Goal: Transaction & Acquisition: Book appointment/travel/reservation

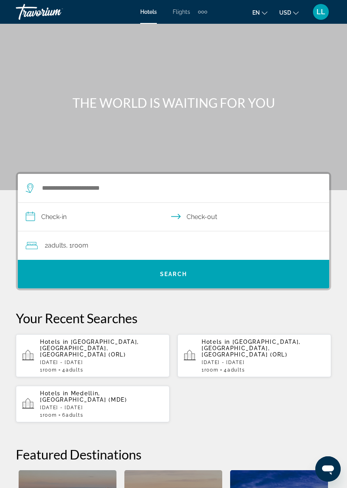
click at [115, 360] on p "[DATE] - [DATE]" at bounding box center [101, 363] width 123 height 6
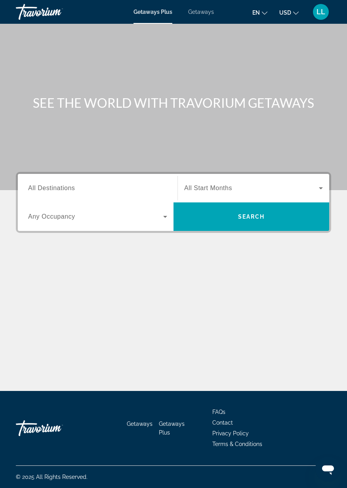
click at [69, 191] on span "All Destinations" at bounding box center [51, 188] width 47 height 7
click at [69, 191] on input "Destination All Destinations" at bounding box center [97, 189] width 139 height 10
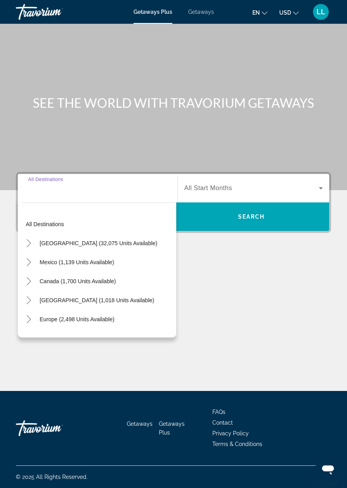
scroll to position [38, 0]
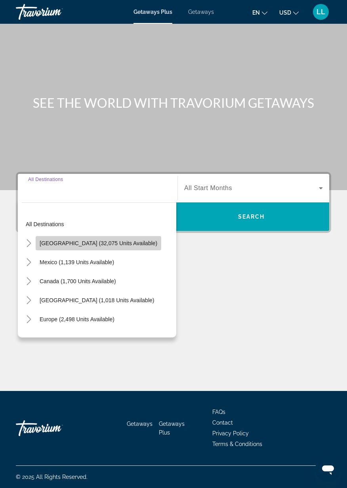
click at [119, 234] on span "Search widget" at bounding box center [99, 243] width 126 height 19
type input "**********"
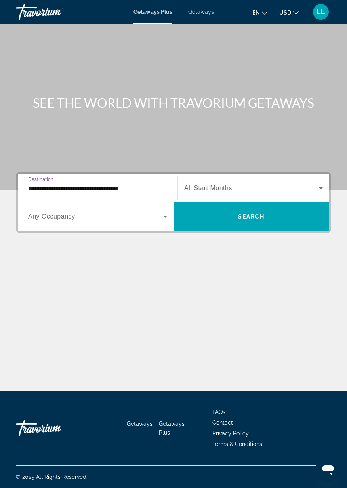
click at [220, 185] on span "All Start Months" at bounding box center [208, 188] width 48 height 7
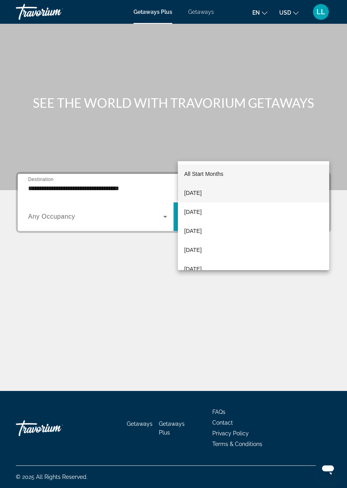
click at [202, 191] on span "September 2025" at bounding box center [192, 193] width 17 height 10
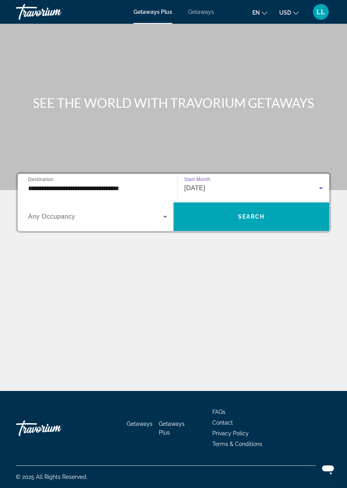
click at [166, 212] on icon "Search widget" at bounding box center [165, 217] width 10 height 10
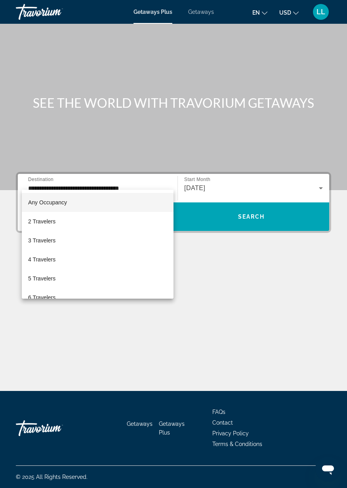
click at [206, 21] on div at bounding box center [173, 244] width 347 height 488
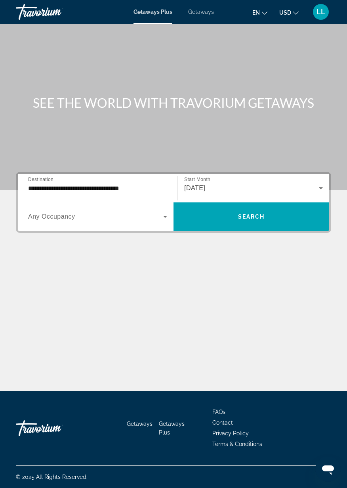
click at [201, 9] on span "Getaways" at bounding box center [201, 12] width 26 height 6
click at [115, 225] on div "Search widget" at bounding box center [97, 217] width 139 height 22
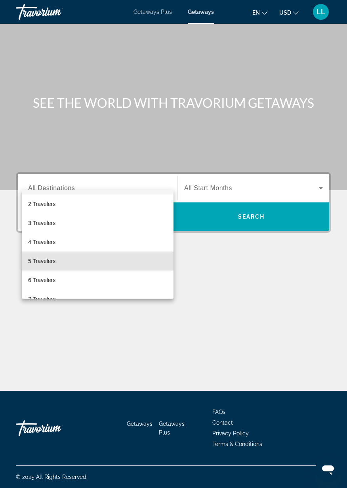
scroll to position [18, 0]
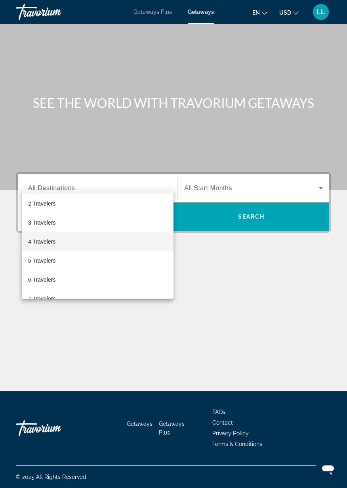
click at [55, 245] on span "4 Travelers" at bounding box center [41, 242] width 27 height 10
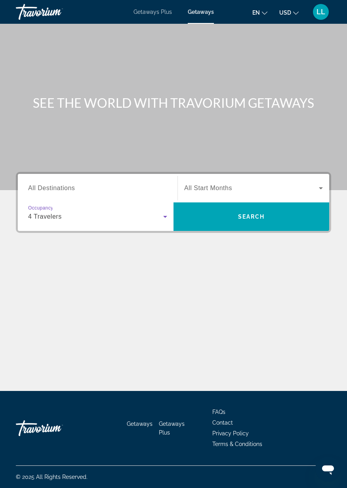
click at [247, 183] on span "Search widget" at bounding box center [251, 188] width 135 height 10
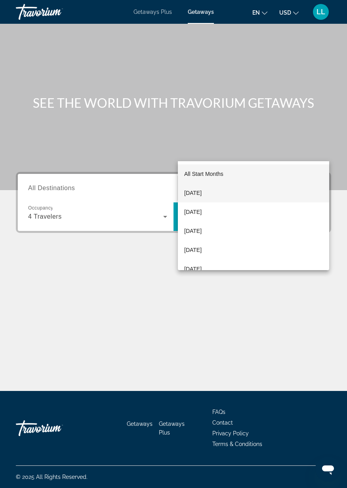
click at [202, 195] on span "September 2025" at bounding box center [192, 193] width 17 height 10
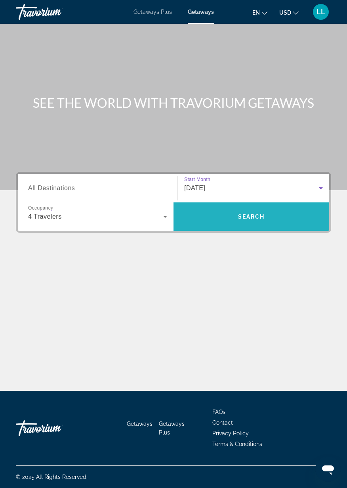
click at [259, 207] on span "Search widget" at bounding box center [251, 216] width 156 height 19
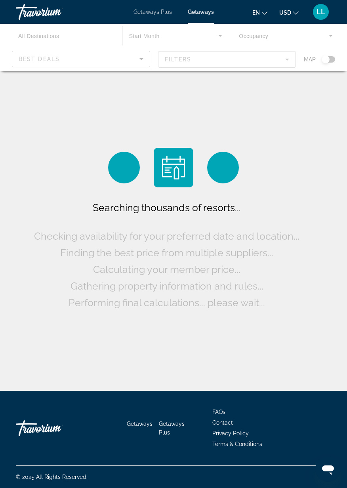
click at [125, 60] on div "Main content" at bounding box center [173, 48] width 347 height 48
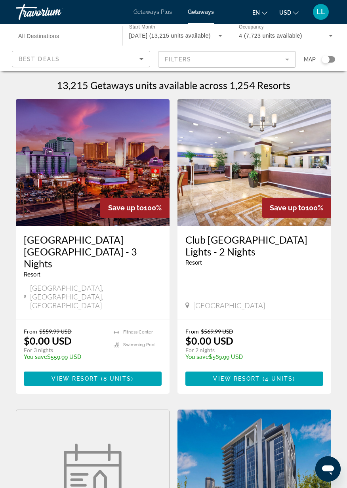
click at [77, 41] on div "Search widget" at bounding box center [65, 36] width 94 height 23
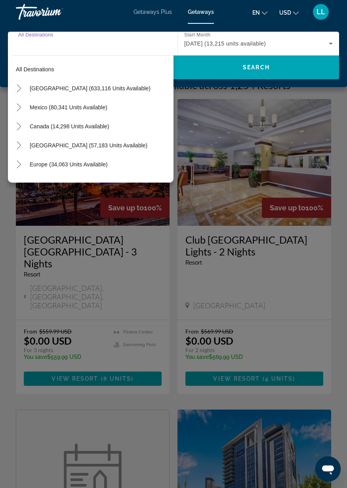
click at [81, 91] on span "United States (633,116 units available)" at bounding box center [90, 88] width 121 height 6
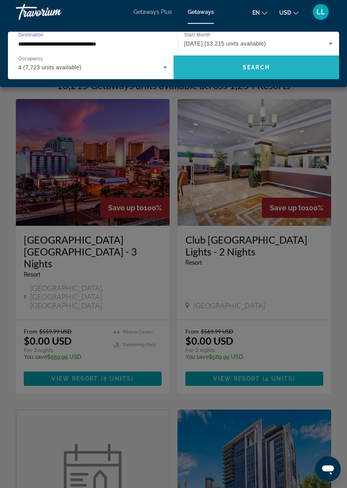
click at [261, 67] on span "Search" at bounding box center [256, 67] width 27 height 6
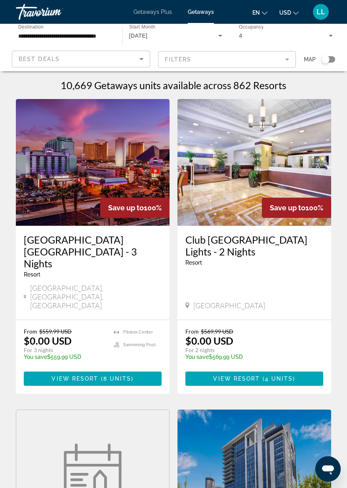
click at [259, 60] on mat-form-field "Filters" at bounding box center [227, 59] width 138 height 17
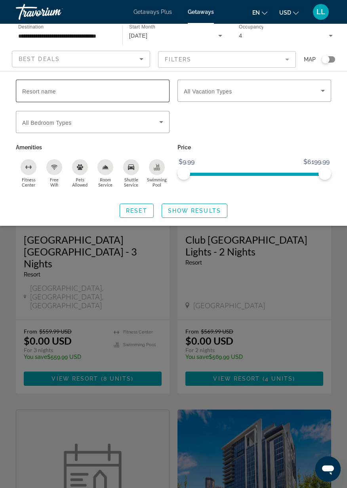
click at [109, 93] on input "Resort name" at bounding box center [92, 91] width 141 height 10
click at [330, 59] on div "Search widget" at bounding box center [328, 59] width 13 height 6
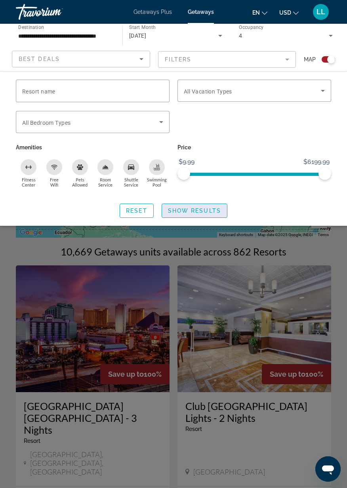
click at [184, 211] on span "Show Results" at bounding box center [194, 210] width 53 height 6
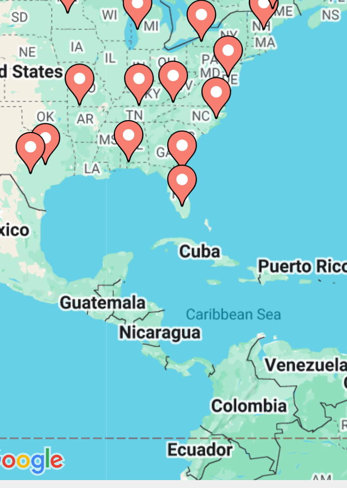
click at [74, 151] on div "To activate drag with keyboard, press Alt + Enter. Once in keyboard drag state,…" at bounding box center [173, 158] width 315 height 158
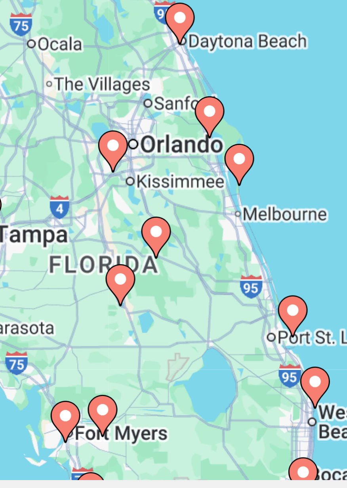
type input "**********"
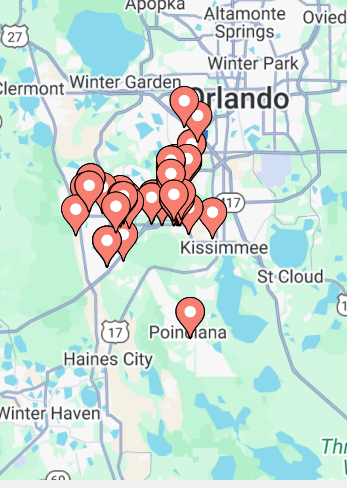
click at [111, 191] on image "Main content" at bounding box center [111, 192] width 5 height 5
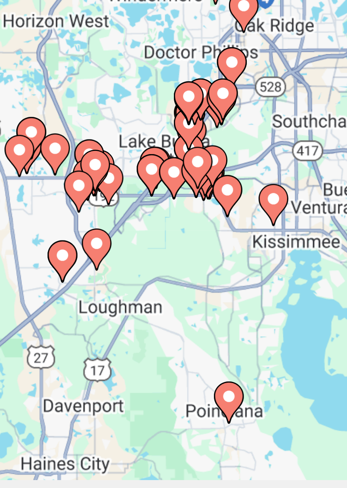
click at [139, 116] on div "To activate drag with keyboard, press Alt + Enter. Once in keyboard drag state,…" at bounding box center [173, 158] width 315 height 158
click at [179, 109] on image "Main content" at bounding box center [179, 111] width 5 height 5
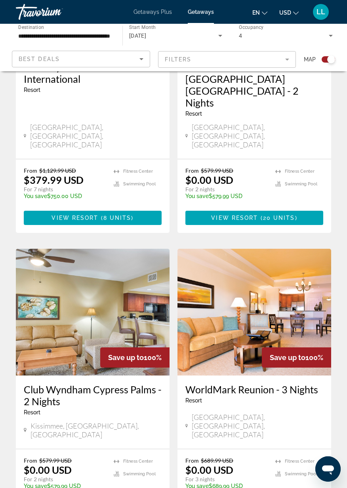
scroll to position [341, 0]
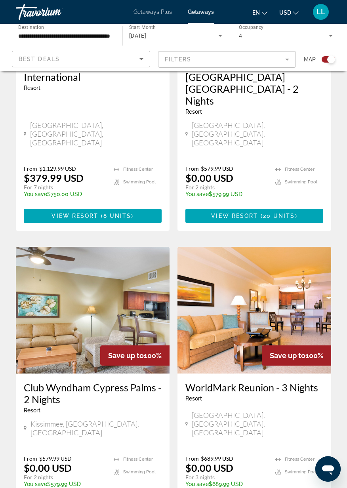
click at [251, 381] on h3 "WorldMark Reunion - 3 Nights" at bounding box center [254, 387] width 138 height 12
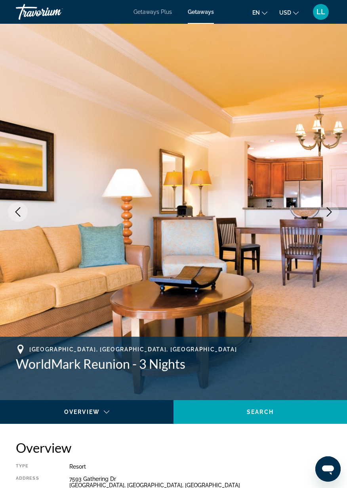
click at [325, 214] on icon "Next image" at bounding box center [329, 212] width 10 height 10
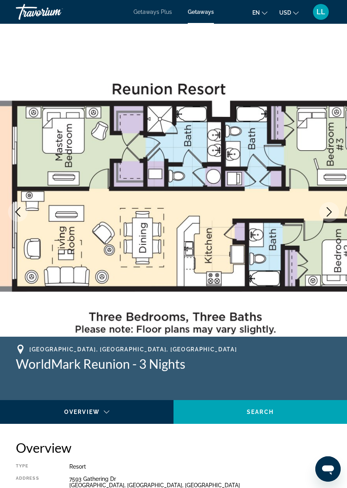
click at [325, 212] on icon "Next image" at bounding box center [329, 212] width 10 height 10
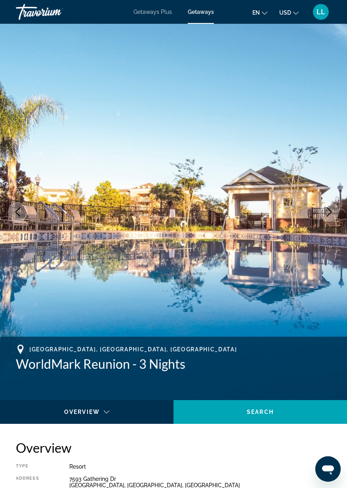
click at [331, 213] on icon "Next image" at bounding box center [329, 212] width 10 height 10
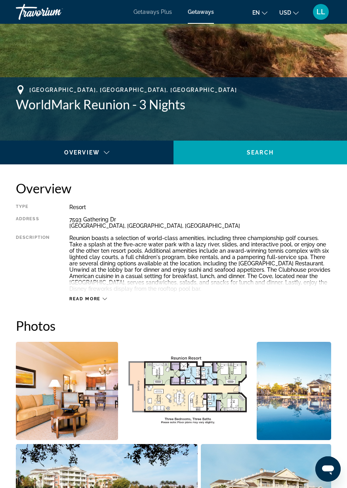
scroll to position [259, 0]
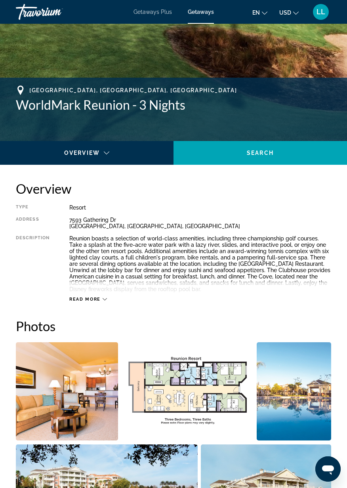
click at [105, 297] on div "Read more" at bounding box center [88, 299] width 38 height 5
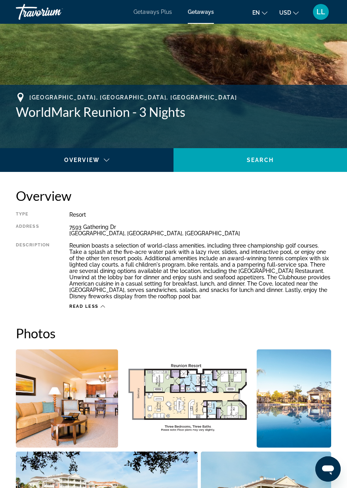
scroll to position [251, 0]
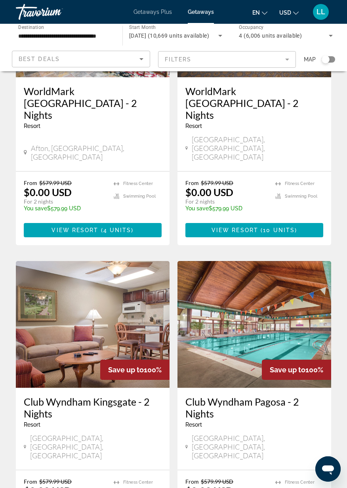
scroll to position [1389, 0]
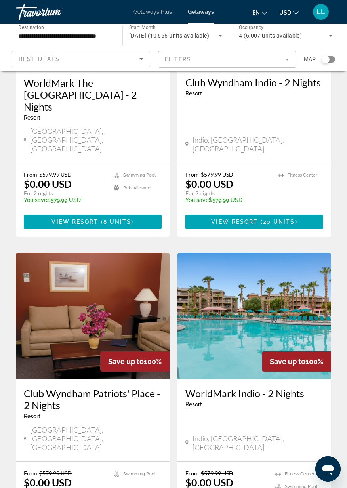
scroll to position [1389, 0]
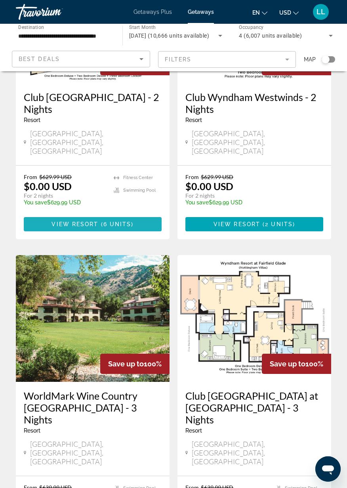
scroll to position [1389, 0]
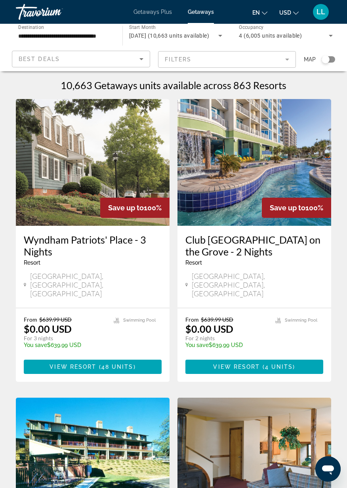
click at [331, 61] on div "Search widget" at bounding box center [328, 59] width 13 height 6
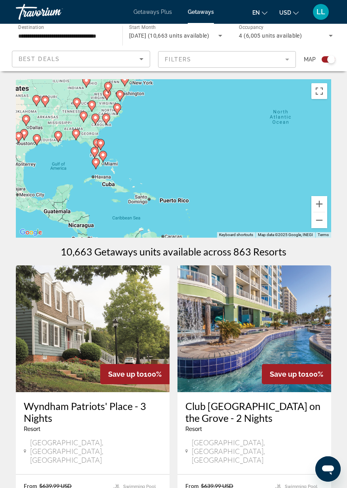
scroll to position [1, 0]
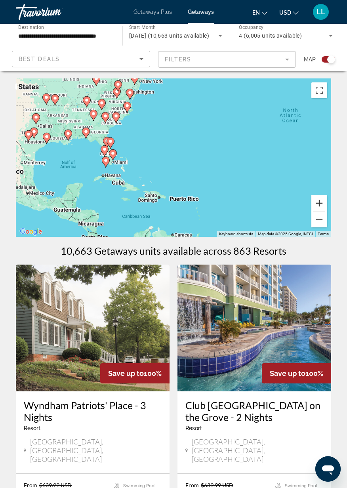
click at [323, 200] on button "Zoom in" at bounding box center [319, 203] width 16 height 16
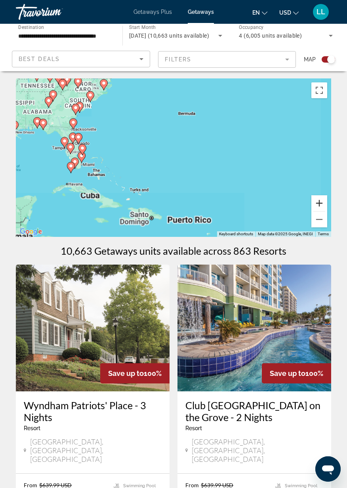
scroll to position [0, 0]
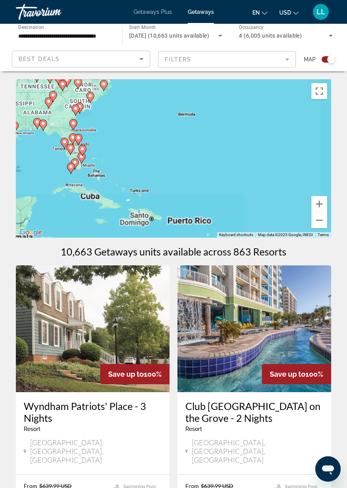
click at [327, 211] on div "To activate drag with keyboard, press Alt + Enter. Once in keyboard drag state,…" at bounding box center [173, 158] width 315 height 158
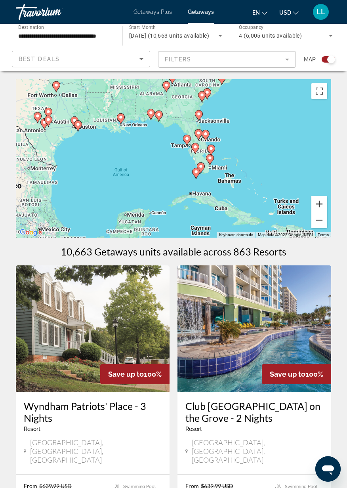
click at [324, 203] on button "Zoom in" at bounding box center [319, 204] width 16 height 16
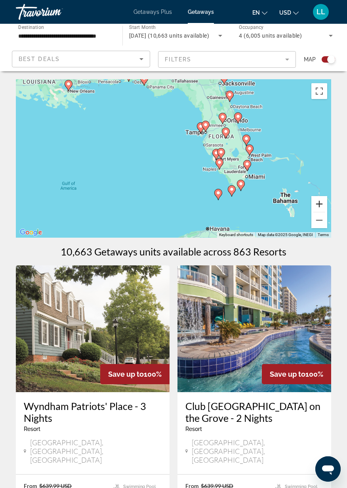
click at [325, 202] on button "Zoom in" at bounding box center [319, 204] width 16 height 16
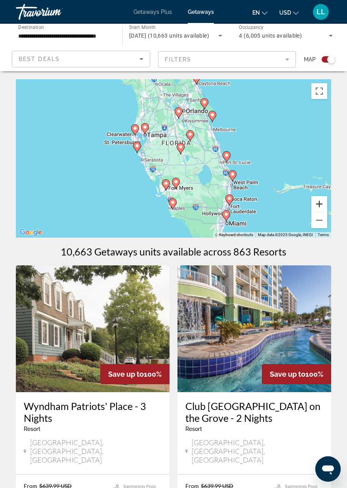
click at [319, 204] on button "Zoom in" at bounding box center [319, 204] width 16 height 16
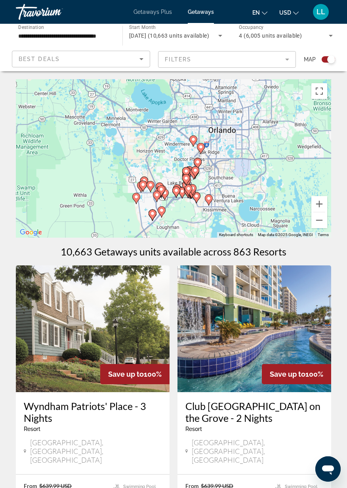
click at [262, 255] on h1 "10,663 Getaways units available across 863 Resorts" at bounding box center [174, 252] width 226 height 12
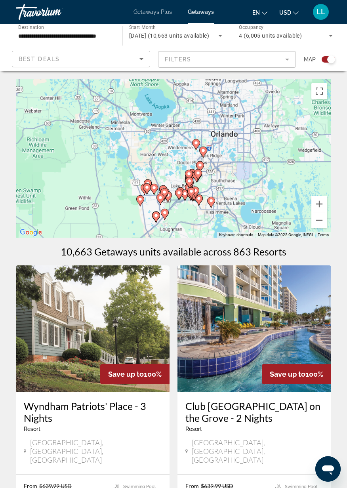
click at [322, 91] on button "Toggle fullscreen view" at bounding box center [319, 91] width 16 height 16
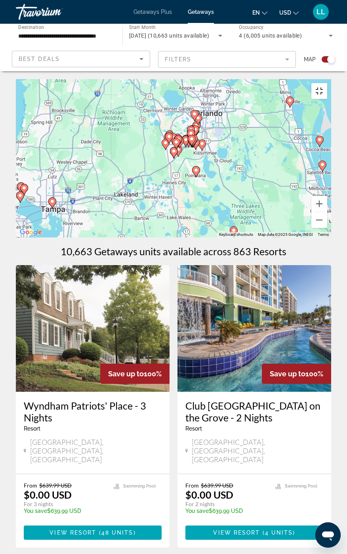
click at [327, 83] on button "Toggle fullscreen view" at bounding box center [319, 91] width 16 height 16
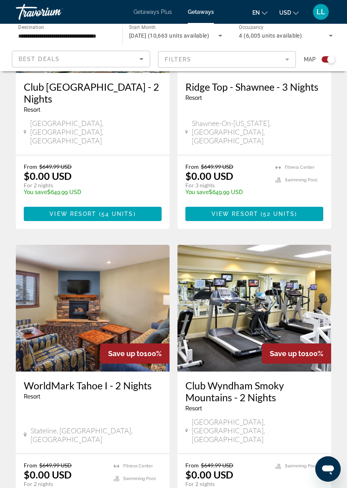
scroll to position [1555, 0]
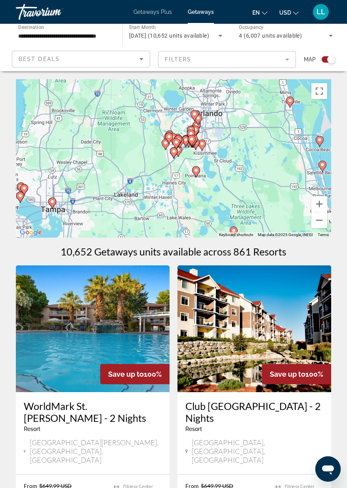
click at [195, 118] on icon "Main content" at bounding box center [194, 115] width 7 height 10
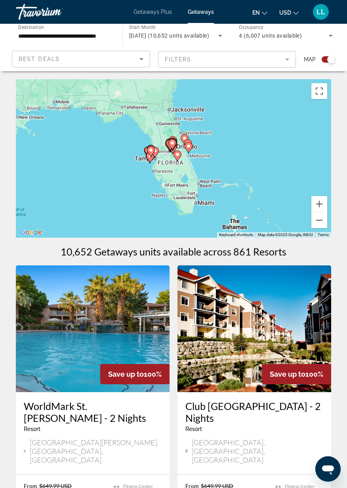
click at [255, 64] on mat-form-field "Filters" at bounding box center [227, 59] width 138 height 17
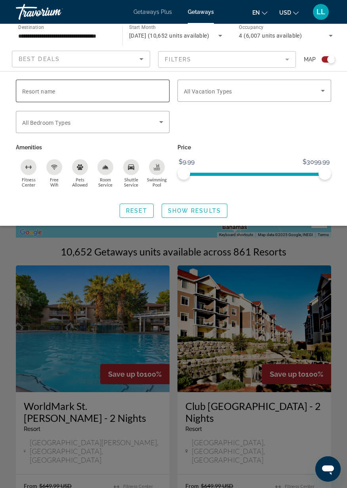
click at [62, 90] on input "Resort name" at bounding box center [92, 91] width 141 height 10
type input "*******"
click at [206, 213] on span "Search widget" at bounding box center [194, 210] width 65 height 19
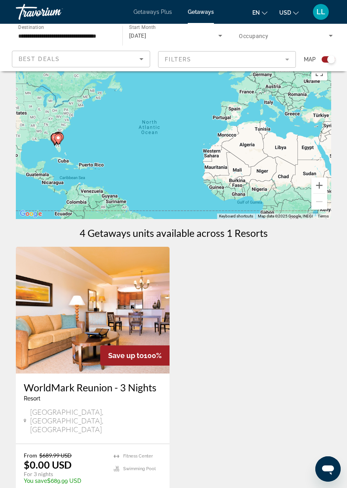
scroll to position [19, 0]
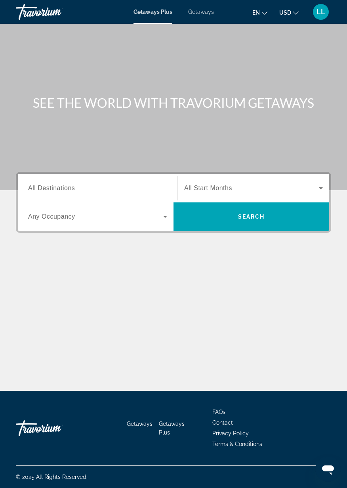
click at [202, 13] on span "Getaways" at bounding box center [201, 12] width 26 height 6
click at [48, 188] on span "All Destinations" at bounding box center [51, 188] width 47 height 7
click at [48, 188] on input "Destination All Destinations" at bounding box center [97, 189] width 139 height 10
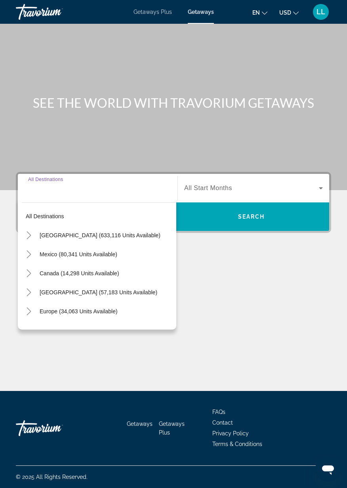
scroll to position [38, 0]
click at [52, 232] on span "United States (633,116 units available)" at bounding box center [100, 235] width 121 height 6
type input "**********"
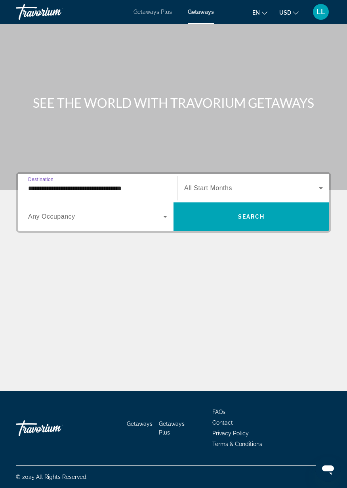
click at [43, 213] on span "Any Occupancy" at bounding box center [51, 216] width 47 height 7
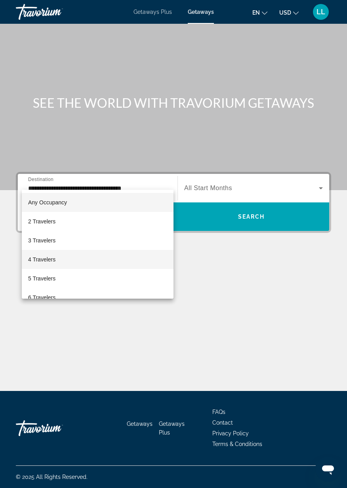
click at [39, 257] on span "4 Travelers" at bounding box center [41, 260] width 27 height 10
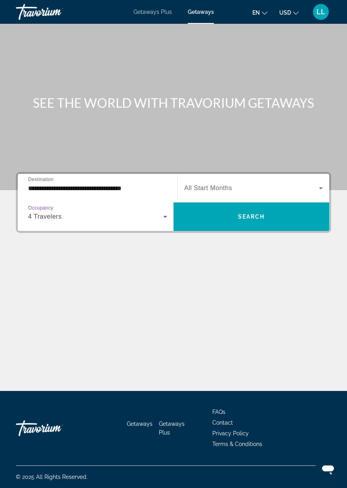
click at [257, 183] on span "Search widget" at bounding box center [251, 188] width 135 height 10
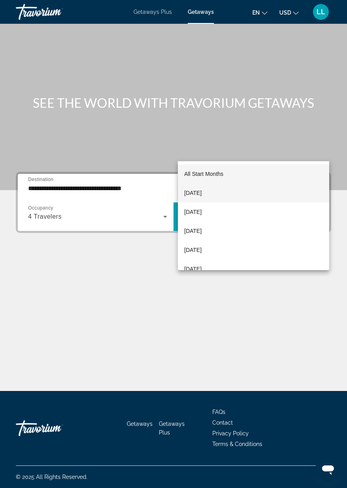
click at [202, 195] on span "September 2025" at bounding box center [192, 193] width 17 height 10
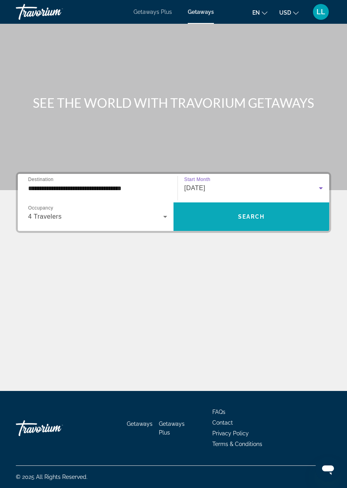
click at [262, 213] on span "Search" at bounding box center [251, 216] width 27 height 6
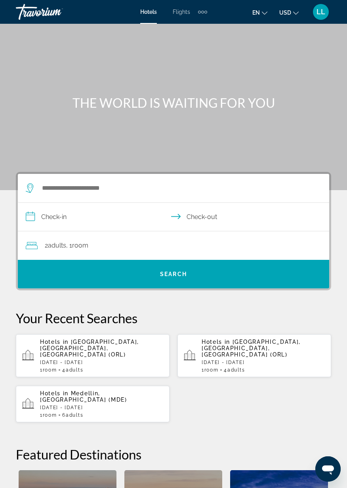
click at [132, 360] on p "[DATE] - [DATE]" at bounding box center [101, 363] width 123 height 6
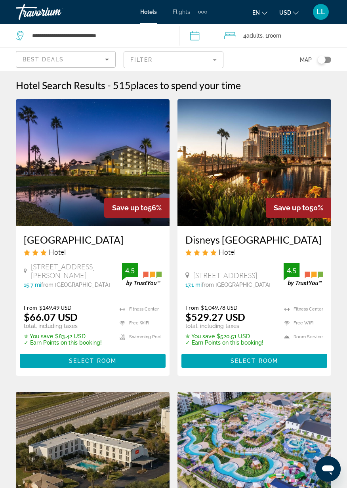
scroll to position [2, 0]
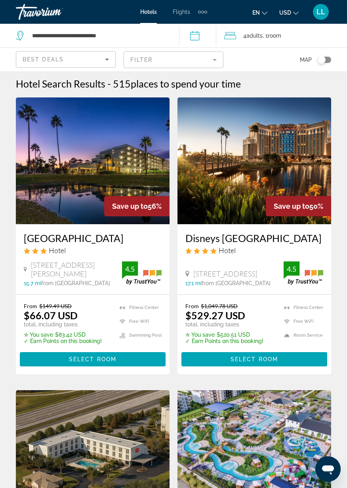
click at [212, 61] on mat-form-field "Filter" at bounding box center [174, 59] width 100 height 17
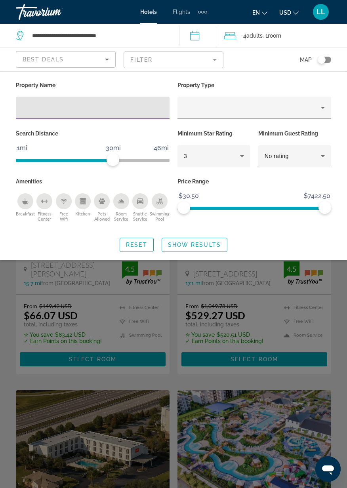
click at [24, 107] on input "Hotel Filters" at bounding box center [92, 108] width 141 height 10
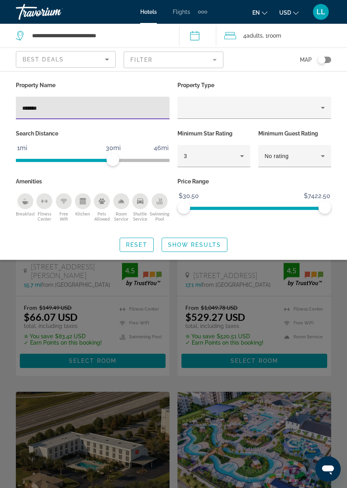
type input "*******"
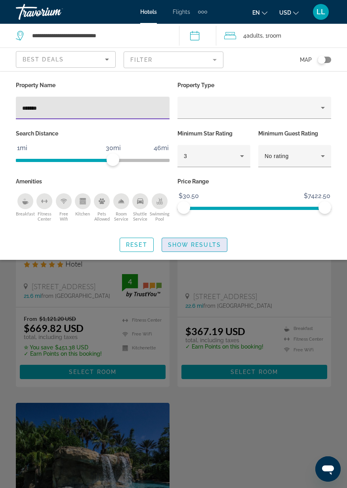
click at [204, 249] on span "Search widget" at bounding box center [194, 244] width 65 height 19
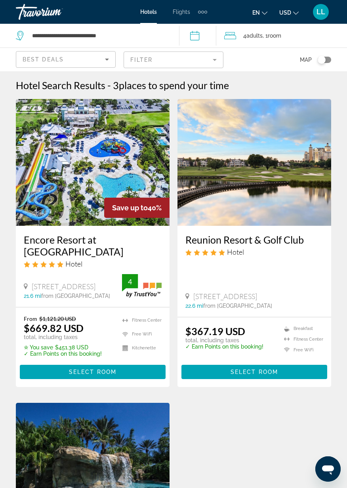
click at [202, 15] on div "Extra navigation items" at bounding box center [202, 12] width 9 height 12
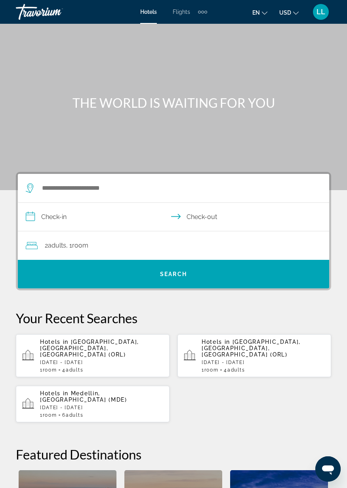
click at [105, 412] on div "1 Room rooms 6 Adult Adults" at bounding box center [101, 415] width 123 height 6
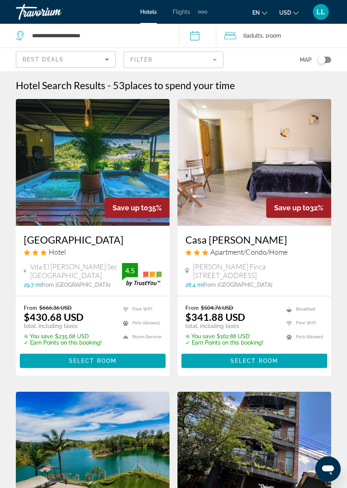
click at [107, 59] on icon "Sort by" at bounding box center [107, 60] width 4 height 2
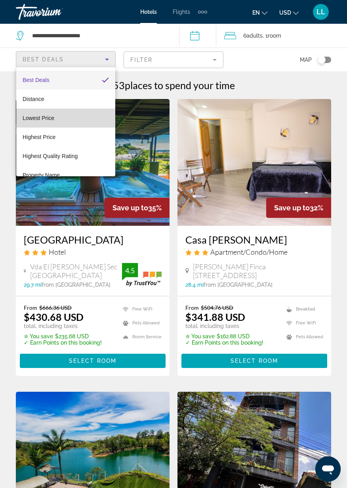
click at [36, 122] on span "Lowest Price" at bounding box center [39, 118] width 32 height 10
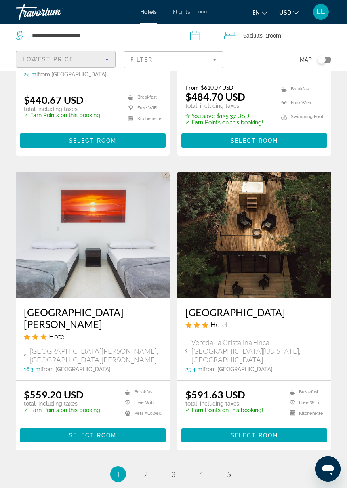
scroll to position [1422, 0]
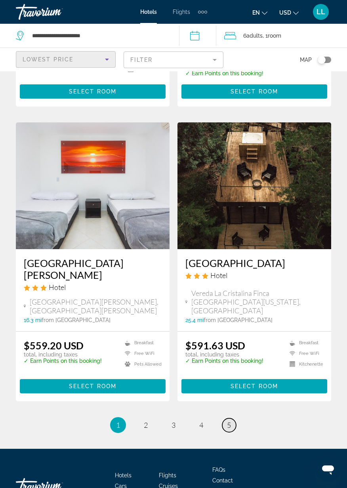
click at [230, 421] on span "5" at bounding box center [229, 425] width 4 height 9
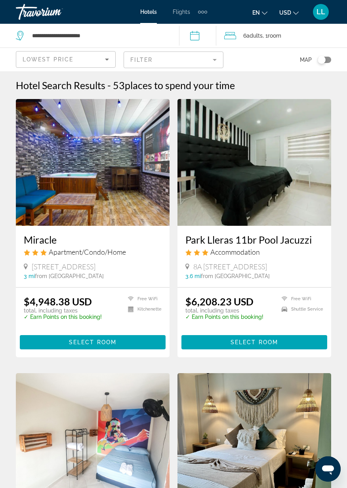
click at [280, 32] on span "Room" at bounding box center [274, 35] width 13 height 6
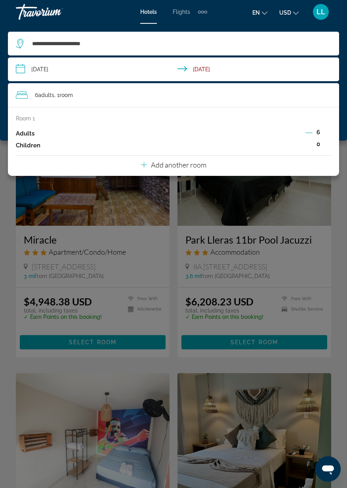
click at [11, 207] on div "Main content" at bounding box center [173, 244] width 347 height 488
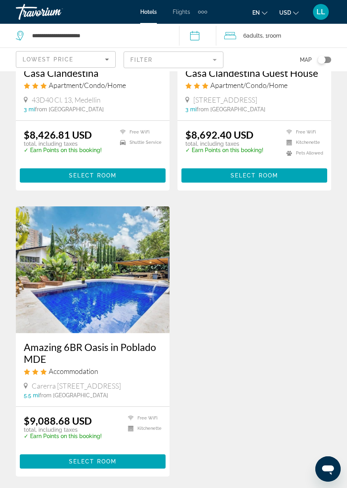
scroll to position [536, 0]
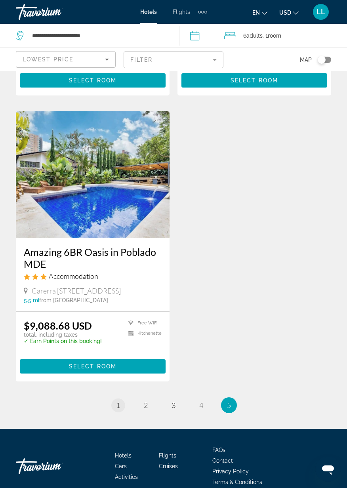
click at [119, 410] on link "page 1" at bounding box center [118, 405] width 14 height 14
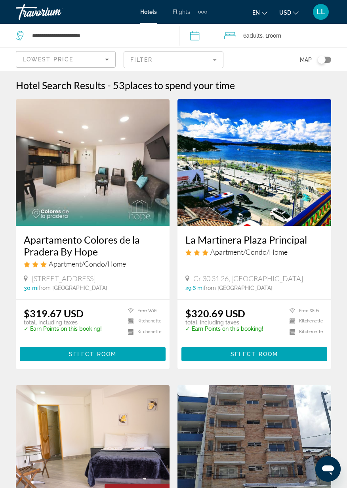
click at [179, 13] on span "Flights" at bounding box center [181, 12] width 17 height 6
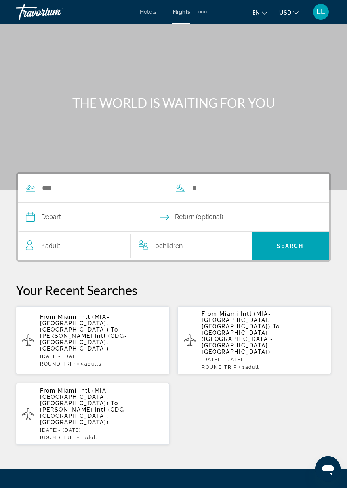
click at [94, 333] on span "[PERSON_NAME] Intl (CDG-[GEOGRAPHIC_DATA], [GEOGRAPHIC_DATA])" at bounding box center [83, 342] width 87 height 19
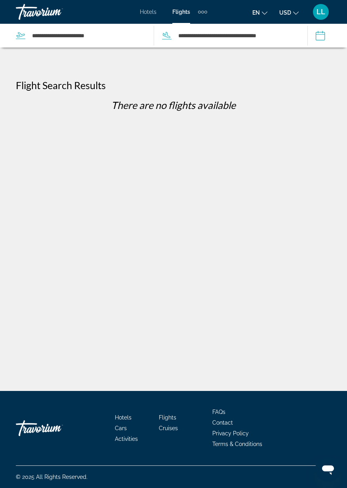
click at [326, 40] on input "Depart date: Jul 23, 2024" at bounding box center [316, 37] width 23 height 26
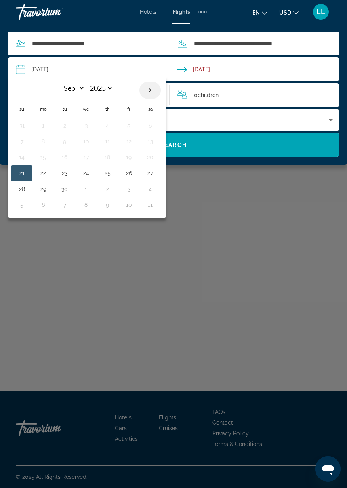
click at [156, 90] on th "Next month" at bounding box center [149, 90] width 21 height 17
click at [152, 84] on th "Next month" at bounding box center [149, 90] width 21 height 17
select select "**"
click at [151, 141] on button "8" at bounding box center [150, 141] width 13 height 11
type input "**********"
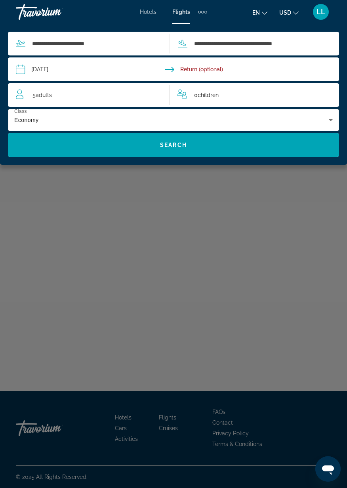
click at [245, 70] on input "Return date" at bounding box center [259, 70] width 165 height 26
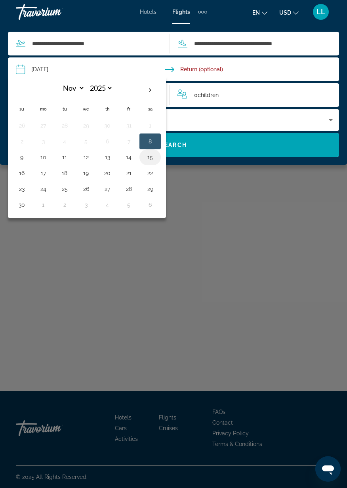
click at [154, 156] on button "15" at bounding box center [150, 157] width 13 height 11
type input "**********"
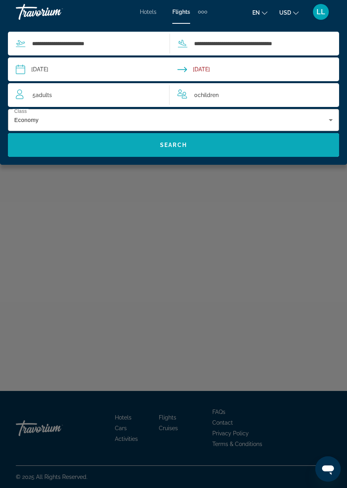
click at [195, 149] on span "Search widget" at bounding box center [173, 144] width 331 height 19
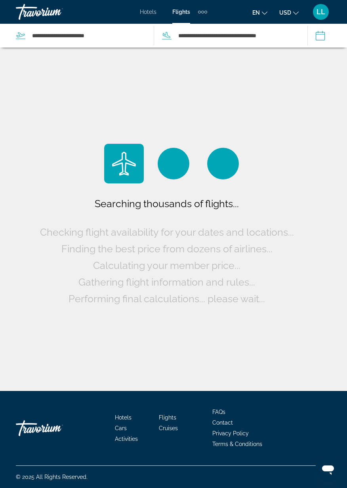
click at [329, 35] on button "**********" at bounding box center [327, 36] width 39 height 24
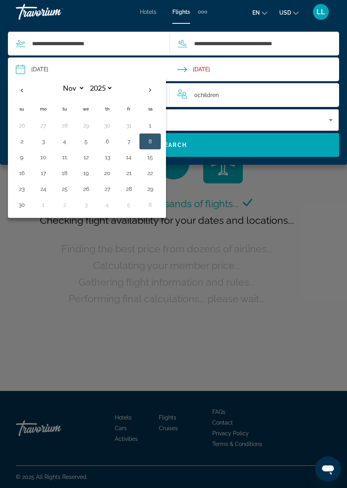
click at [214, 118] on div "Economy" at bounding box center [171, 120] width 314 height 10
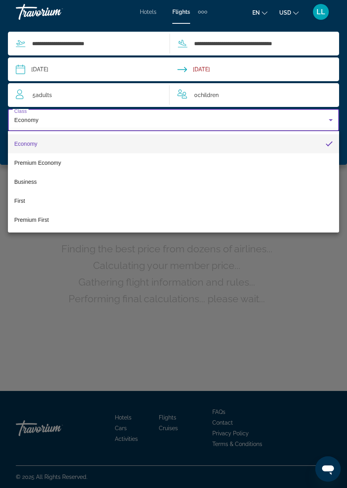
click at [66, 96] on div at bounding box center [173, 244] width 347 height 488
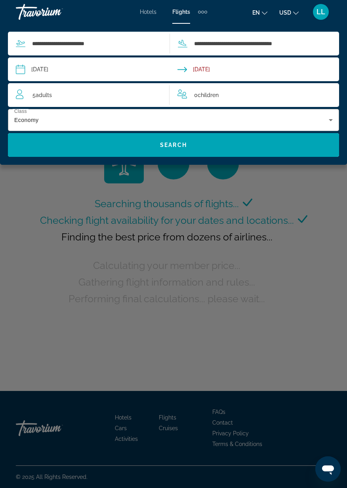
click at [38, 94] on span "Adults" at bounding box center [44, 95] width 16 height 6
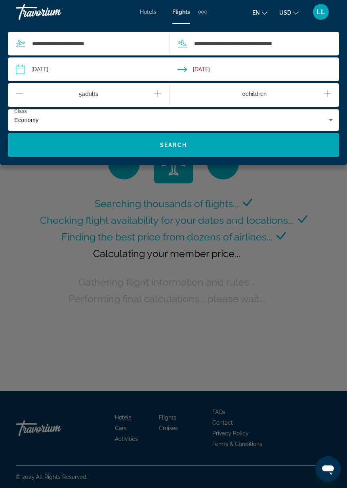
click at [18, 89] on icon "Decrement adults" at bounding box center [19, 94] width 7 height 10
click at [20, 95] on icon "Decrement adults" at bounding box center [19, 94] width 7 height 10
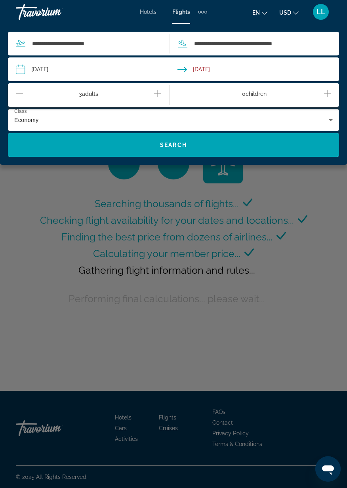
click at [22, 93] on icon "Decrement adults" at bounding box center [19, 94] width 7 height 10
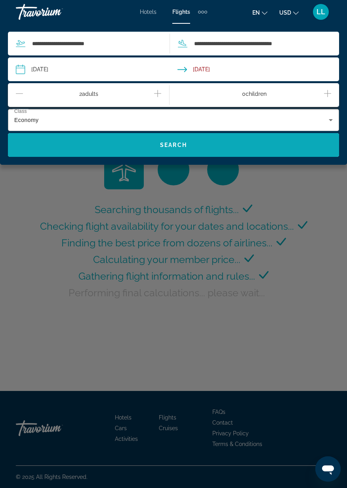
click at [192, 145] on span "Search widget" at bounding box center [173, 144] width 331 height 19
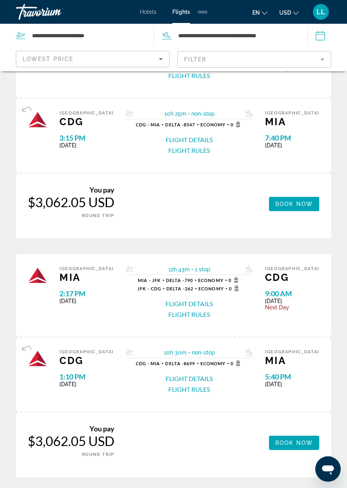
scroll to position [109, 0]
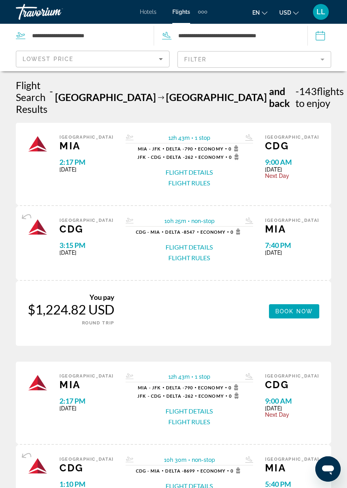
click at [321, 38] on input "Depart date: Nov 8, 2025" at bounding box center [316, 37] width 23 height 26
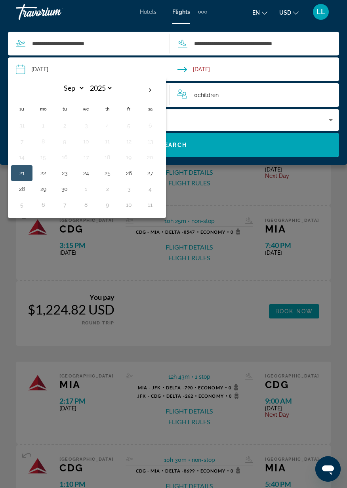
click at [259, 176] on div "Main content" at bounding box center [173, 244] width 347 height 488
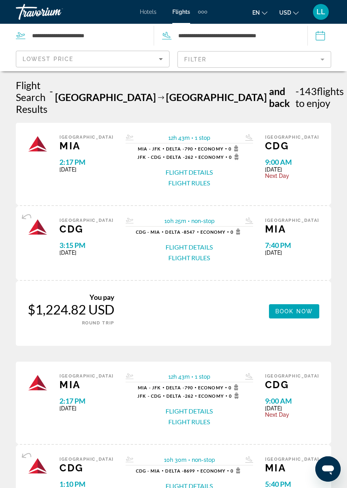
click at [320, 36] on input "Depart date: Nov 8, 2025" at bounding box center [316, 37] width 23 height 26
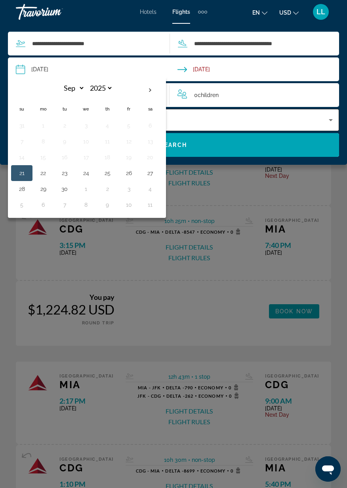
click at [227, 120] on div "Economy" at bounding box center [171, 120] width 314 height 10
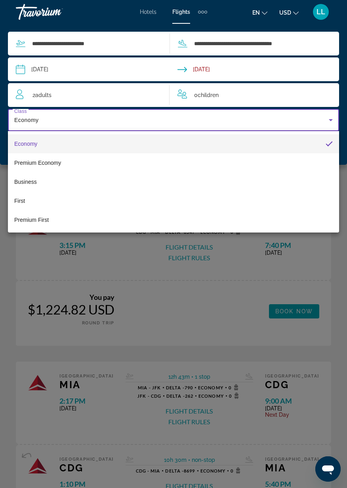
click at [240, 263] on div at bounding box center [173, 244] width 347 height 488
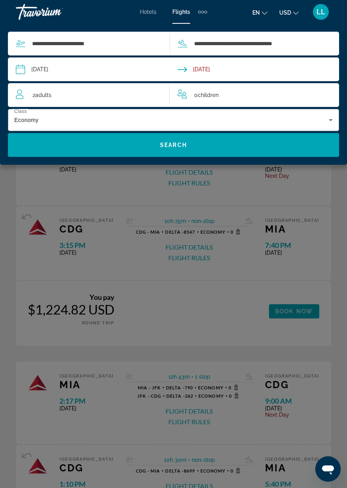
click at [194, 202] on div "Main content" at bounding box center [173, 244] width 347 height 488
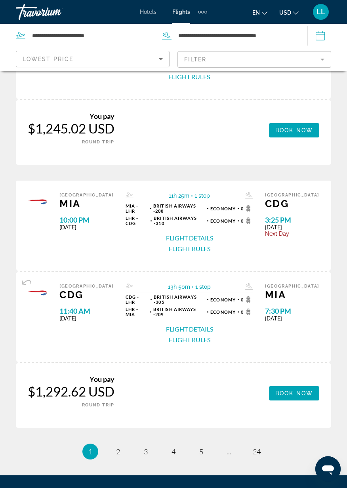
scroll to position [1168, 0]
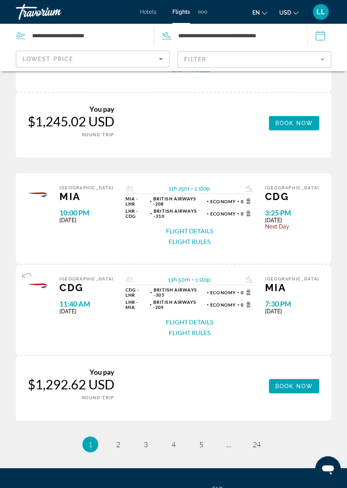
scroll to position [1169, 0]
